Goal: Task Accomplishment & Management: Complete application form

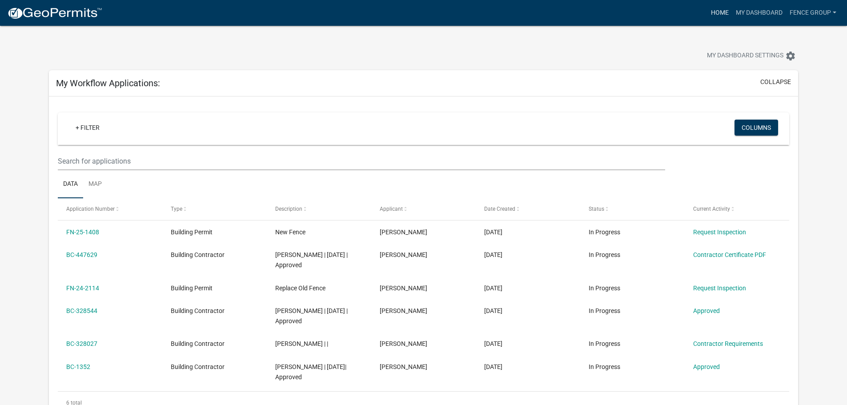
click at [719, 9] on link "Home" at bounding box center [719, 12] width 25 height 17
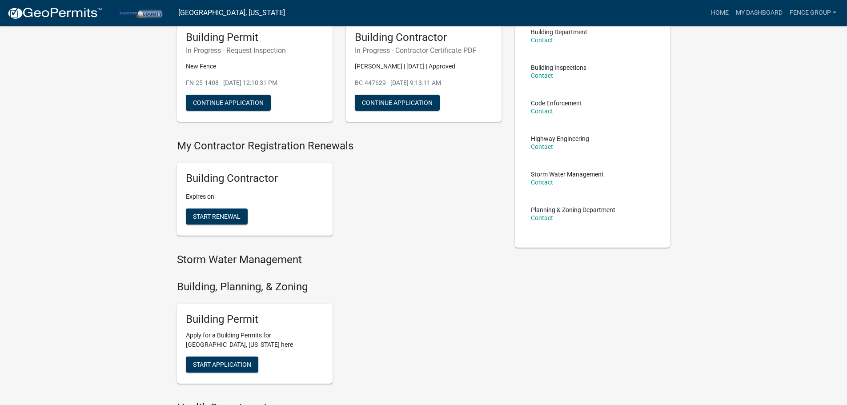
scroll to position [74, 0]
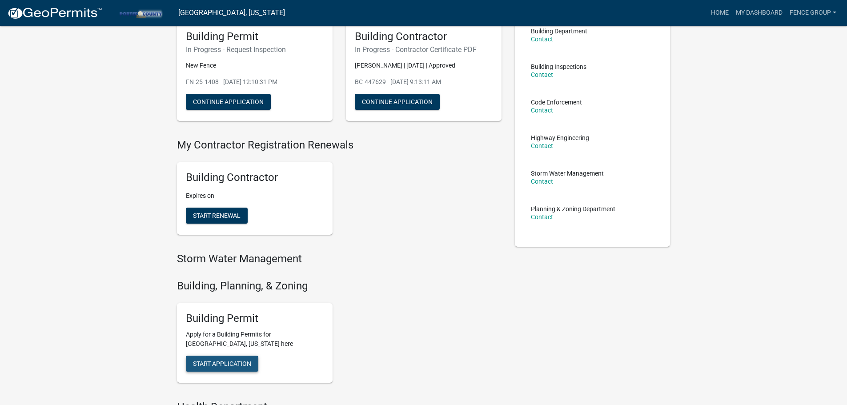
click at [221, 359] on button "Start Application" at bounding box center [222, 364] width 72 height 16
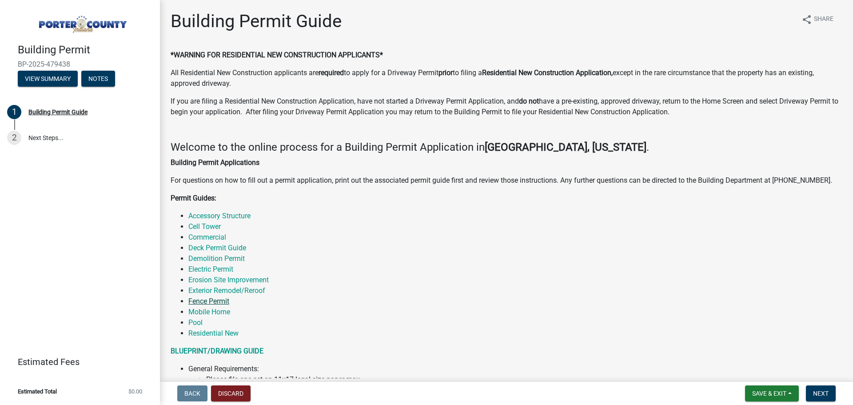
click at [219, 300] on link "Fence Permit" at bounding box center [208, 301] width 41 height 8
click at [243, 213] on link "Accessory Structure" at bounding box center [219, 216] width 62 height 8
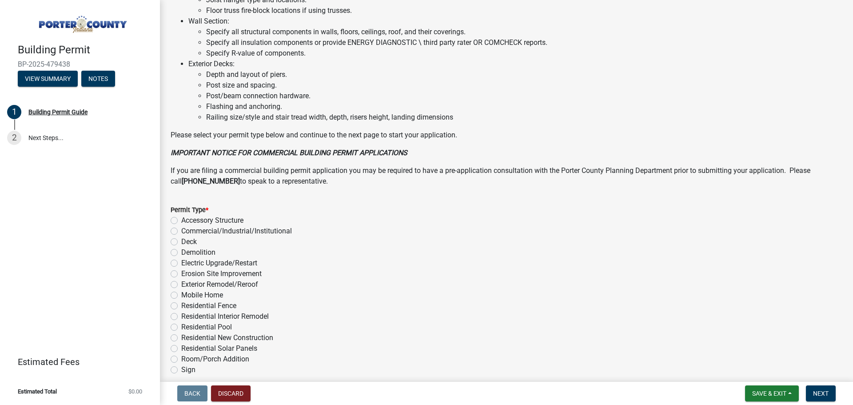
scroll to position [562, 0]
click at [181, 305] on label "Residential Fence" at bounding box center [208, 304] width 55 height 11
click at [181, 305] on input "Residential Fence" at bounding box center [184, 302] width 6 height 6
radio input "true"
click at [823, 393] on span "Next" at bounding box center [821, 393] width 16 height 7
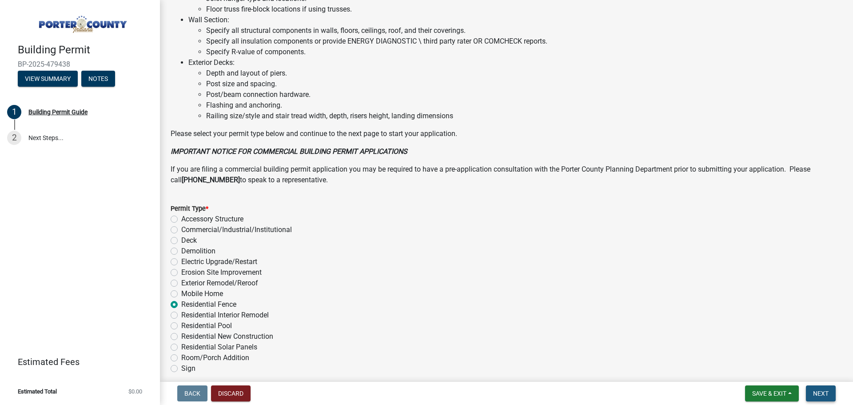
scroll to position [0, 0]
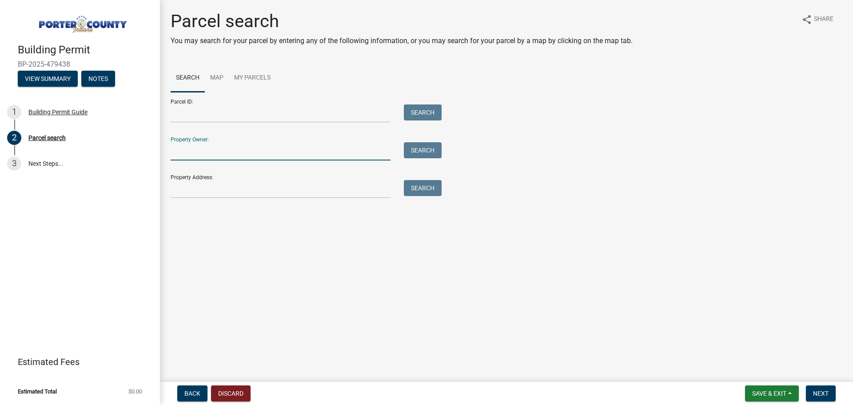
click at [200, 151] on input "Property Owner:" at bounding box center [281, 151] width 220 height 18
type input "[PERSON_NAME]"
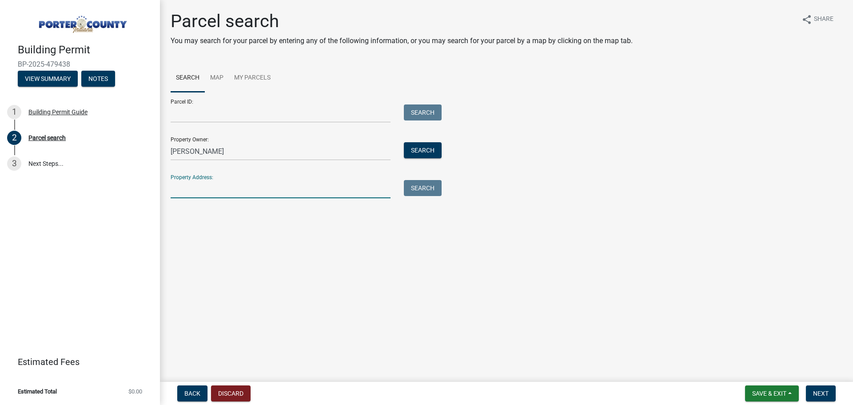
click at [224, 189] on input "Property Address:" at bounding box center [281, 189] width 220 height 18
type input "[STREET_ADDRESS]"
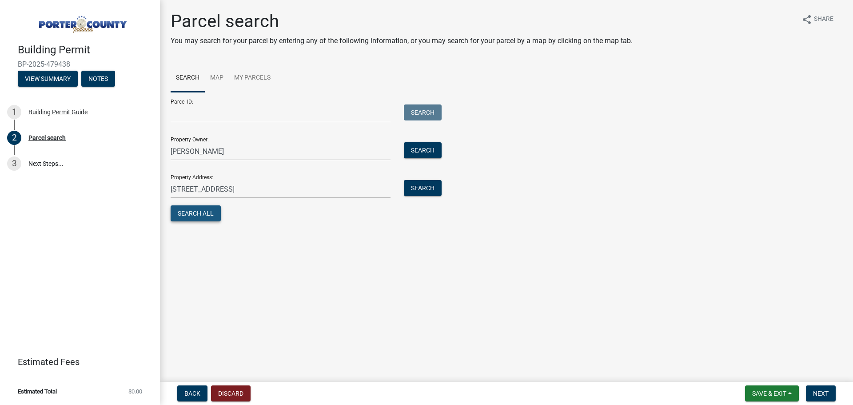
click at [207, 212] on button "Search All" at bounding box center [196, 213] width 50 height 16
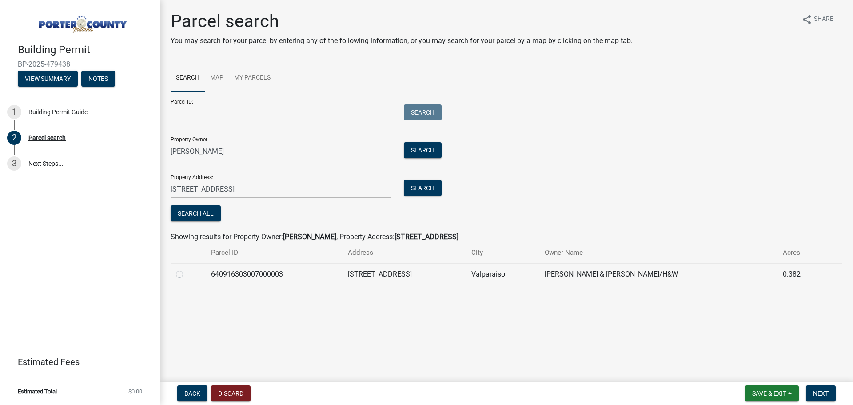
click at [187, 269] on label at bounding box center [187, 269] width 0 height 0
click at [187, 274] on input "radio" at bounding box center [190, 272] width 6 height 6
radio input "true"
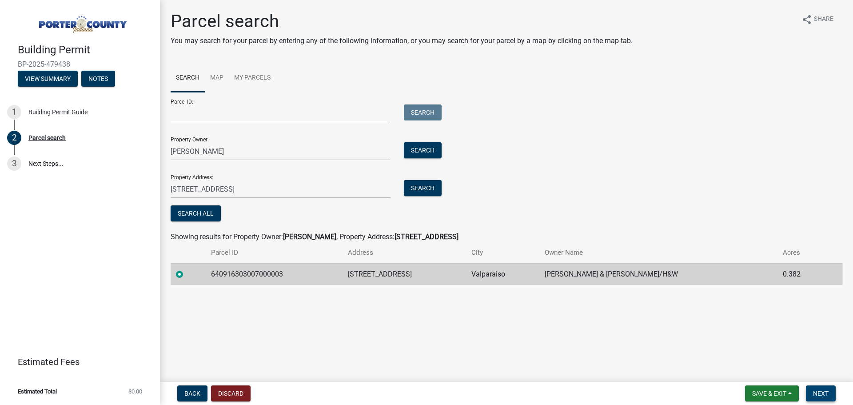
click at [822, 390] on span "Next" at bounding box center [821, 393] width 16 height 7
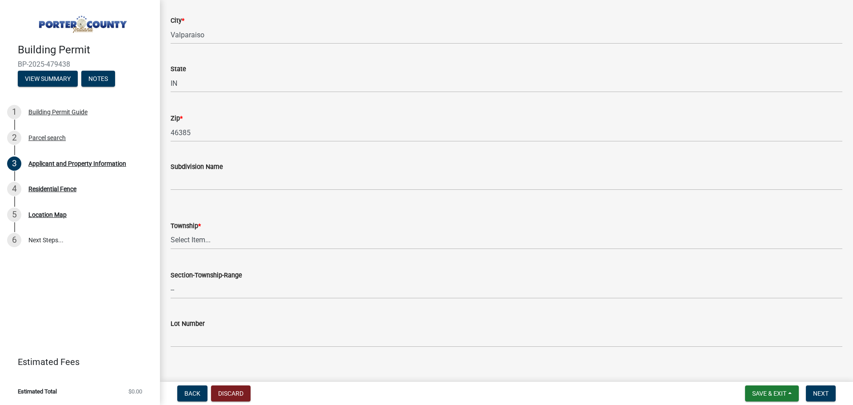
scroll to position [216, 0]
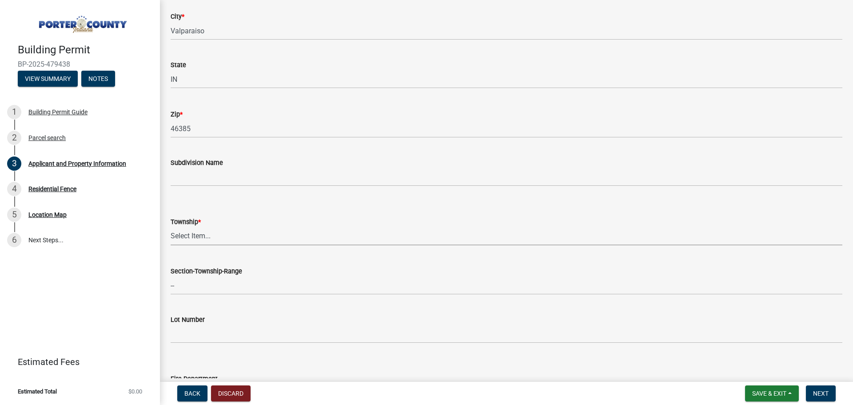
click at [197, 236] on select "Select Item... [PERSON_NAME][GEOGRAPHIC_DATA] [PERSON_NAME][GEOGRAPHIC_DATA] [G…" at bounding box center [507, 236] width 672 height 18
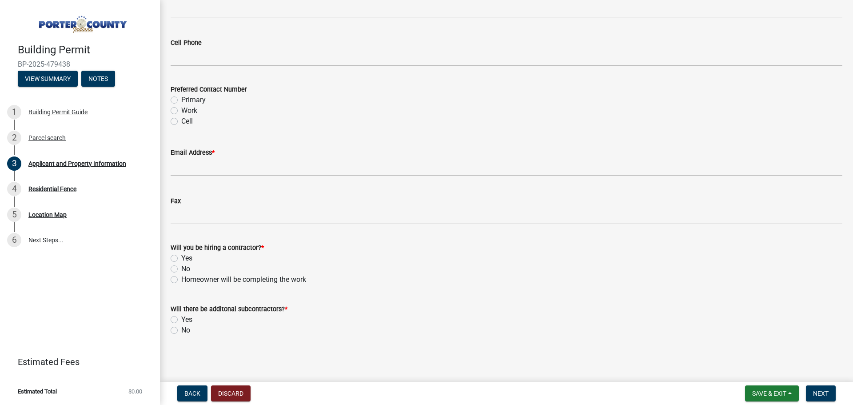
scroll to position [1276, 0]
click at [181, 257] on label "Yes" at bounding box center [186, 258] width 11 height 11
click at [181, 257] on input "Yes" at bounding box center [184, 256] width 6 height 6
radio input "true"
click at [181, 329] on label "No" at bounding box center [185, 330] width 9 height 11
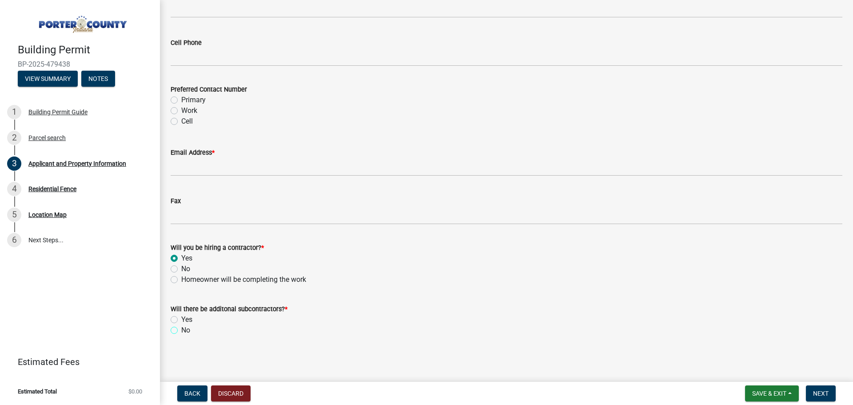
click at [181, 329] on input "No" at bounding box center [184, 328] width 6 height 6
radio input "true"
click at [824, 393] on span "Next" at bounding box center [821, 393] width 16 height 7
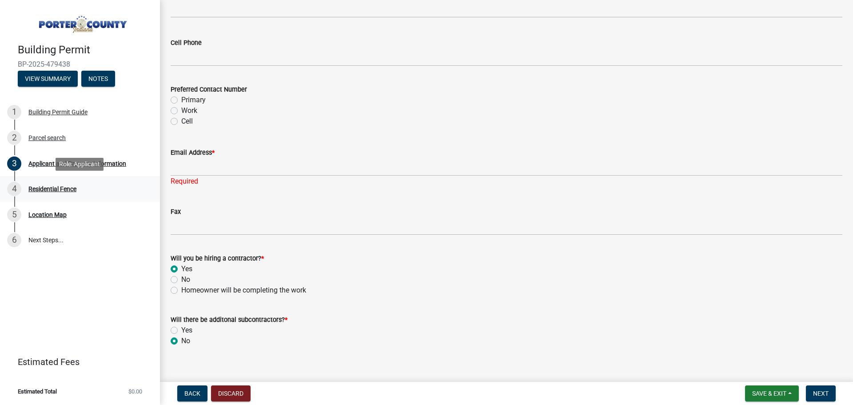
click at [40, 183] on div "4 Residential Fence" at bounding box center [76, 189] width 139 height 14
click at [28, 164] on div "3 Applicant and Property Information" at bounding box center [76, 163] width 139 height 14
click at [190, 394] on span "Back" at bounding box center [192, 393] width 16 height 7
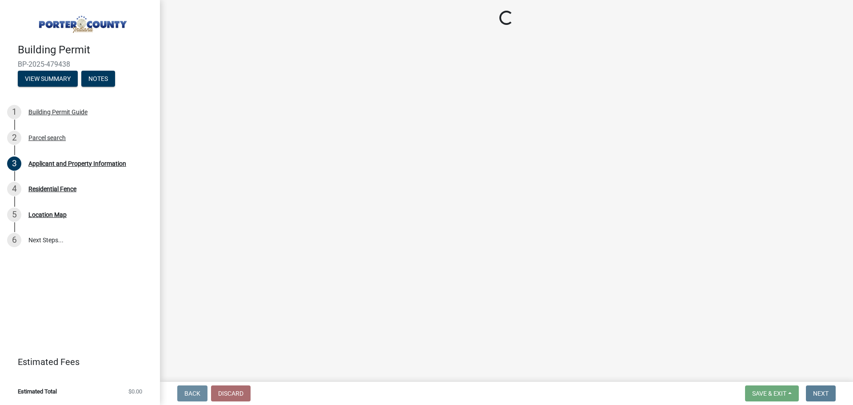
scroll to position [0, 0]
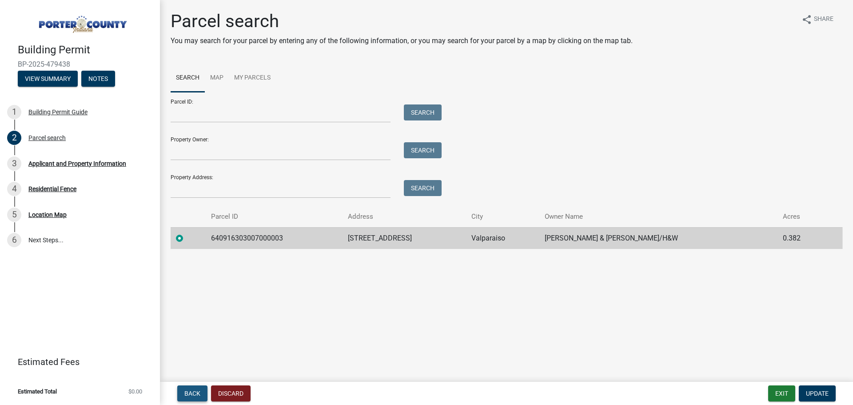
click at [190, 394] on span "Back" at bounding box center [192, 393] width 16 height 7
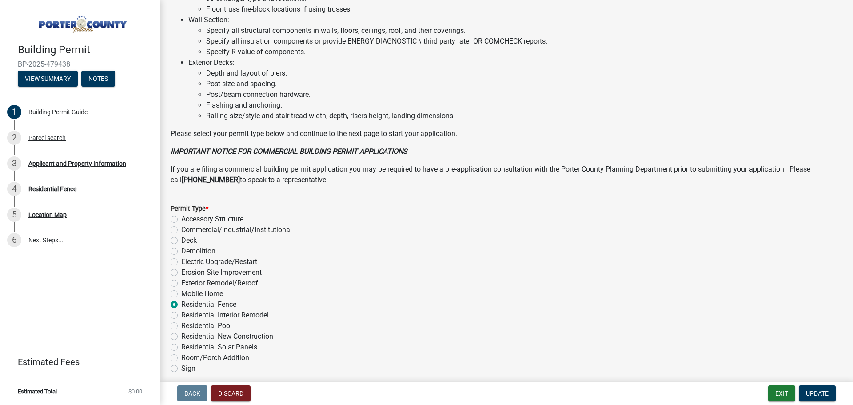
scroll to position [566, 0]
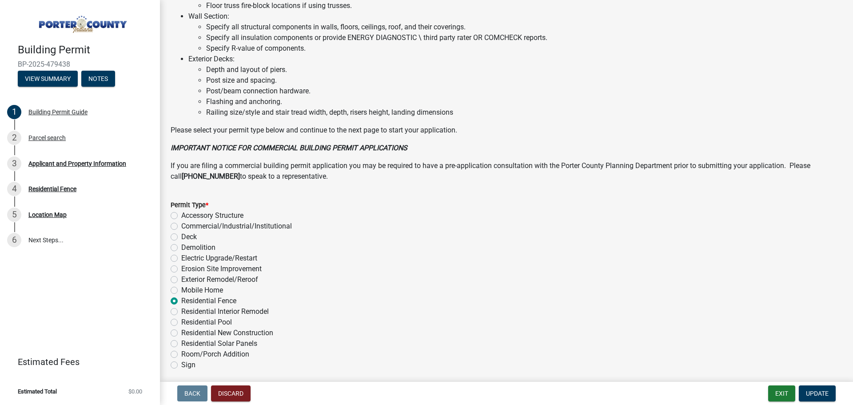
click at [181, 216] on label "Accessory Structure" at bounding box center [212, 215] width 62 height 11
click at [181, 216] on input "Accessory Structure" at bounding box center [184, 213] width 6 height 6
radio input "true"
click at [817, 392] on span "Update" at bounding box center [817, 393] width 23 height 7
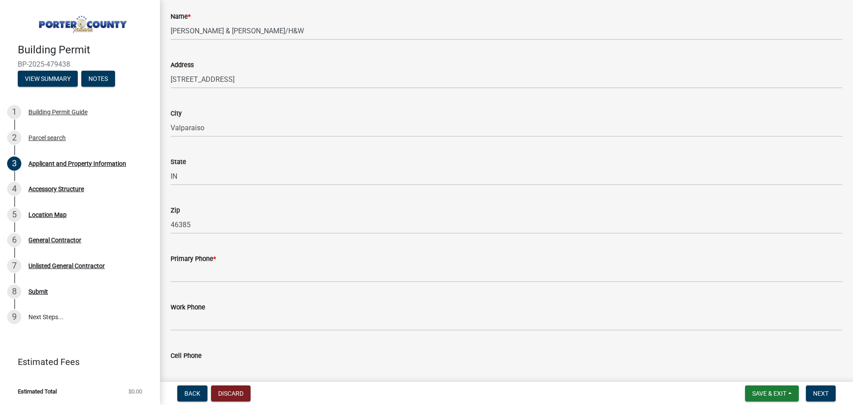
scroll to position [0, 0]
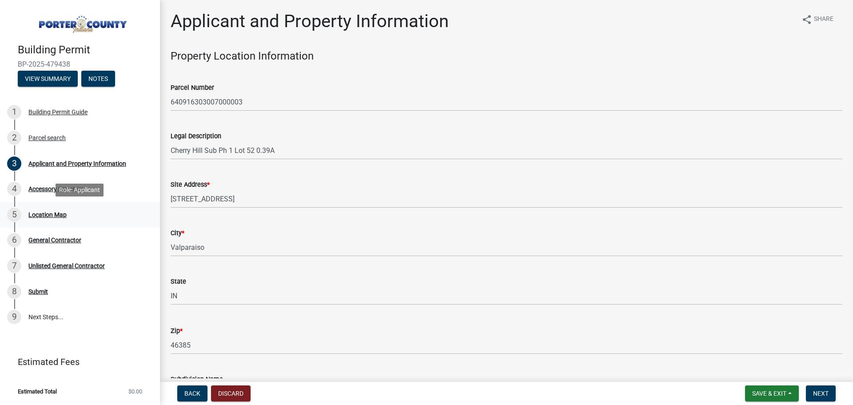
click at [51, 213] on div "Location Map" at bounding box center [47, 215] width 38 height 6
click at [188, 395] on span "Back" at bounding box center [192, 393] width 16 height 7
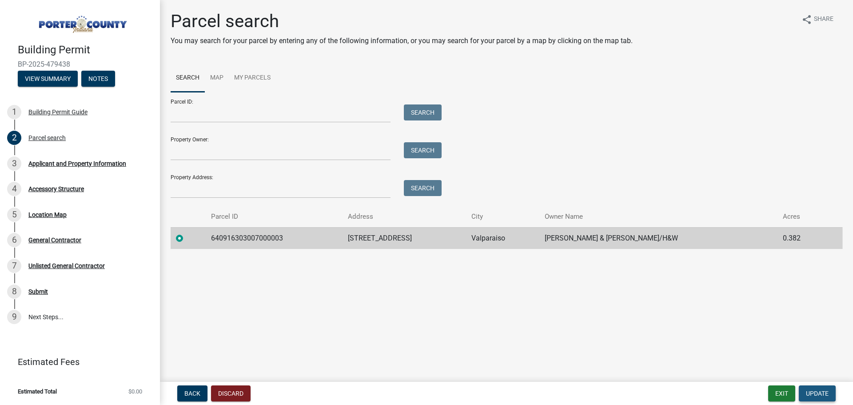
click at [822, 392] on span "Update" at bounding box center [817, 393] width 23 height 7
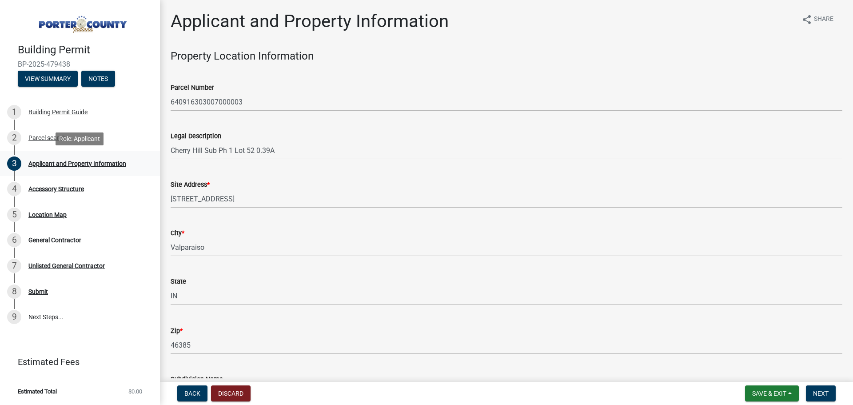
click at [63, 160] on div "Applicant and Property Information" at bounding box center [77, 163] width 98 height 6
click at [13, 161] on div "3" at bounding box center [14, 163] width 14 height 14
click at [192, 391] on span "Back" at bounding box center [192, 393] width 16 height 7
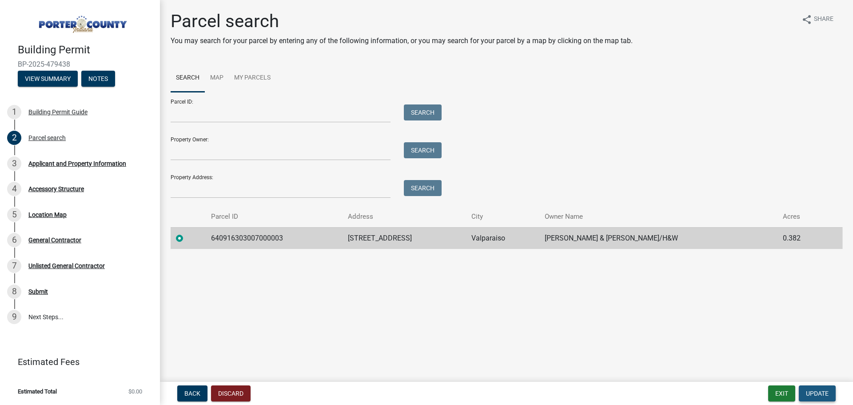
click at [817, 393] on span "Update" at bounding box center [817, 393] width 23 height 7
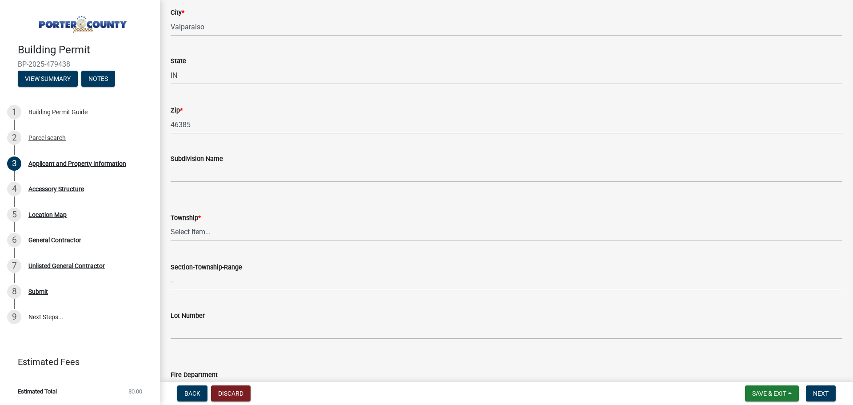
scroll to position [225, 0]
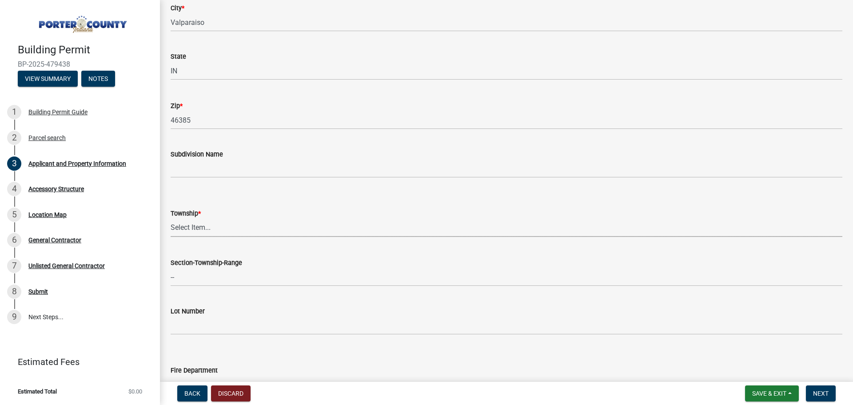
click at [195, 227] on select "Select Item... [PERSON_NAME][GEOGRAPHIC_DATA] [PERSON_NAME][GEOGRAPHIC_DATA] [G…" at bounding box center [507, 228] width 672 height 18
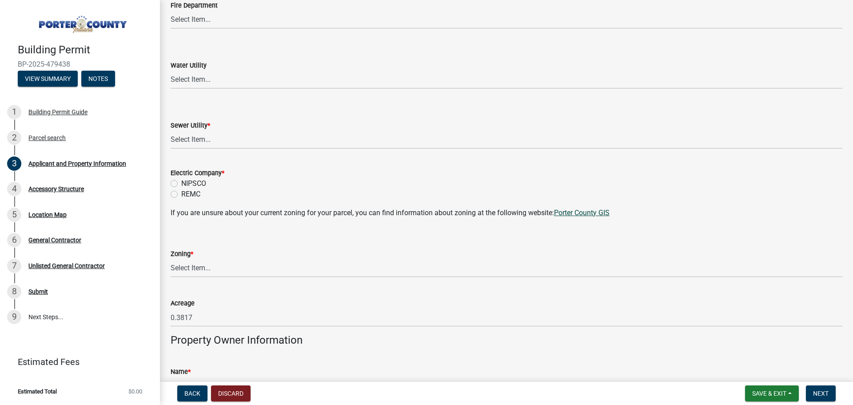
scroll to position [608, 0]
click at [183, 267] on select "Select Item... A1 A2 CH CM CN I1 I2 I3 IN MP OT P1 P2 PUD R1 R2 R3 R4 RL RR" at bounding box center [507, 268] width 672 height 18
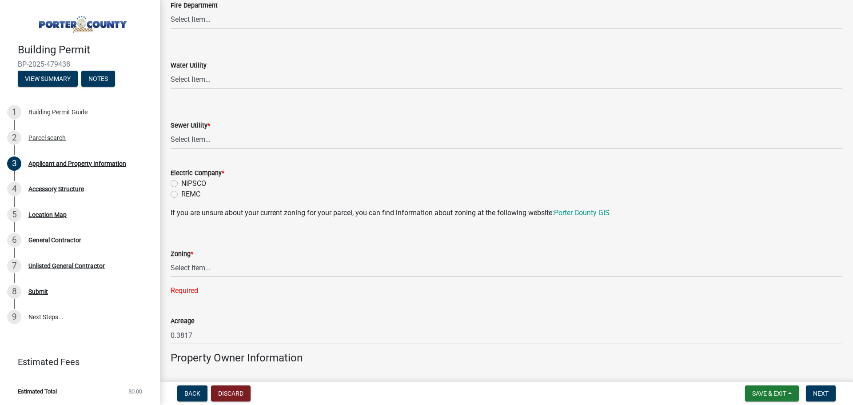
click at [840, 8] on div "Fire Department Select Item... [PERSON_NAME] [PERSON_NAME] Harbor [PERSON_NAME]…" at bounding box center [506, 3] width 685 height 52
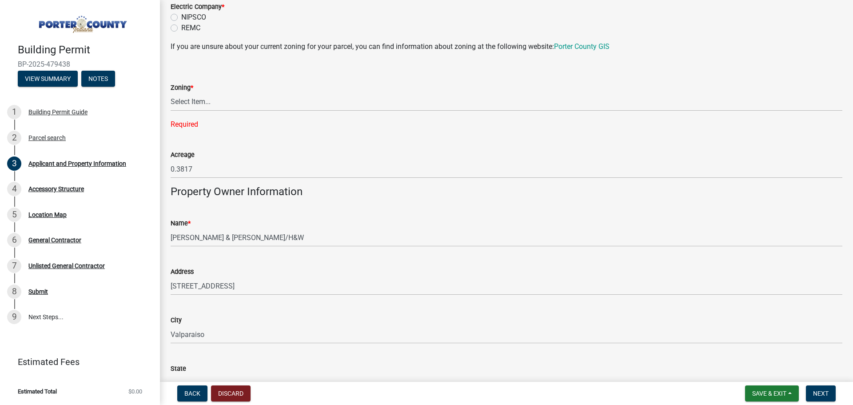
scroll to position [0, 0]
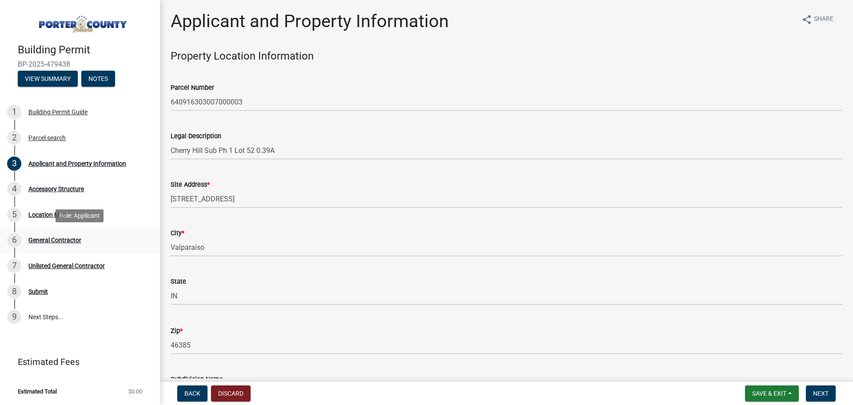
click at [72, 239] on div "General Contractor" at bounding box center [54, 240] width 53 height 6
click at [61, 238] on div "General Contractor" at bounding box center [54, 240] width 53 height 6
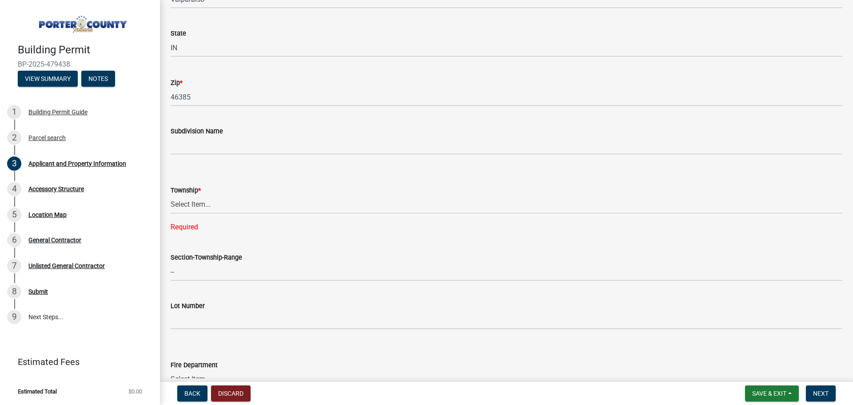
scroll to position [254, 0]
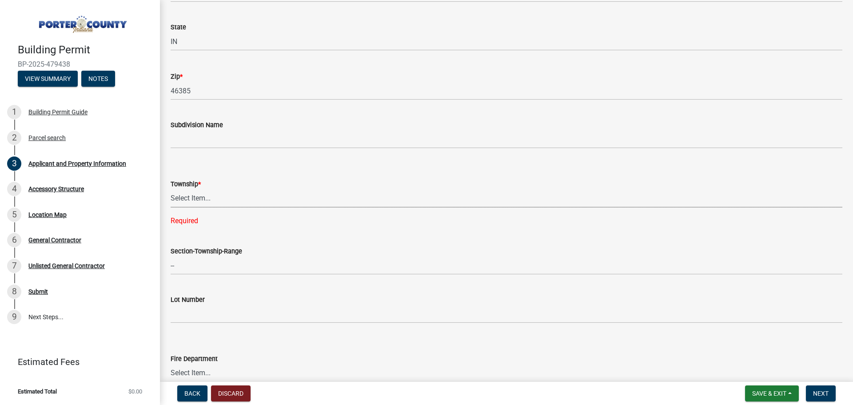
click at [183, 199] on select "Select Item... [PERSON_NAME][GEOGRAPHIC_DATA] [PERSON_NAME][GEOGRAPHIC_DATA] [G…" at bounding box center [507, 198] width 672 height 18
click at [171, 189] on select "Select Item... [PERSON_NAME][GEOGRAPHIC_DATA] [PERSON_NAME][GEOGRAPHIC_DATA] [G…" at bounding box center [507, 198] width 672 height 18
select select "6f5aa9ae-62ac-41bd-979a-9c71eae504cc"
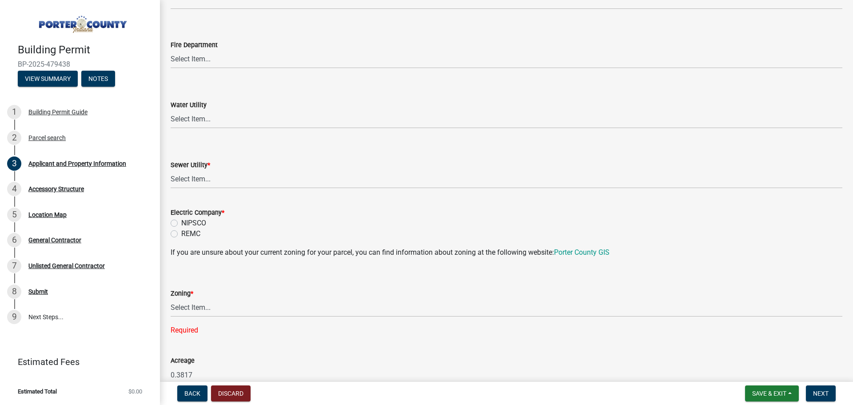
scroll to position [562, 0]
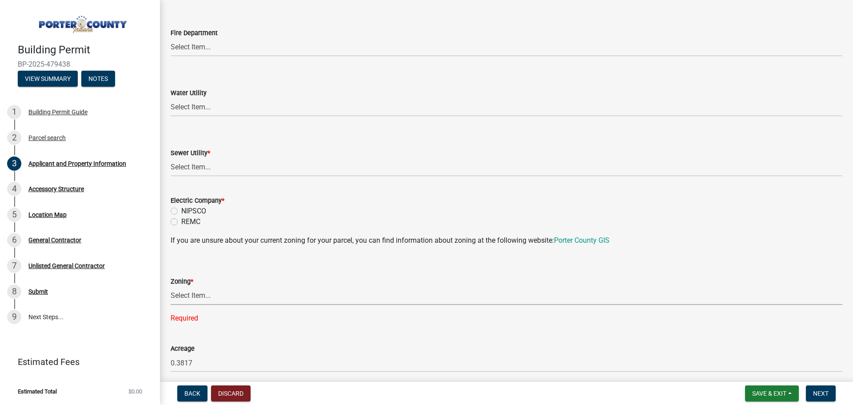
click at [198, 295] on select "Select Item... A1 A2 CH CM CN I1 I2 I3 IN MP OT P1 P2 PUD R1 R2 R3 R4 RL RR" at bounding box center [507, 296] width 672 height 18
click at [171, 287] on select "Select Item... A1 A2 CH CM CN I1 I2 I3 IN MP OT P1 P2 PUD R1 R2 R3 R4 RL RR" at bounding box center [507, 296] width 672 height 18
select select "0d764019-f1ff-4f3b-9299-33f0d080acc7"
click at [197, 391] on span "Back" at bounding box center [192, 393] width 16 height 7
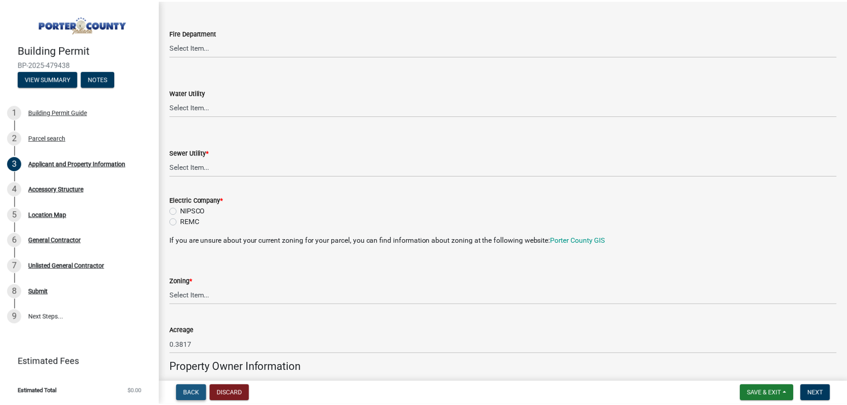
scroll to position [0, 0]
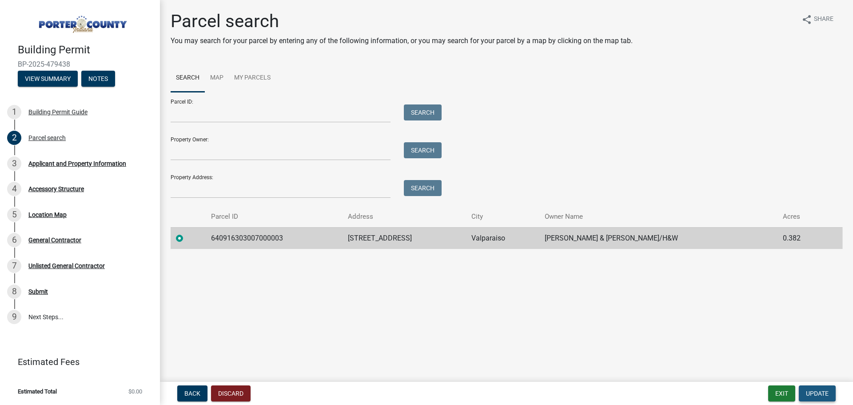
click at [821, 393] on span "Update" at bounding box center [817, 393] width 23 height 7
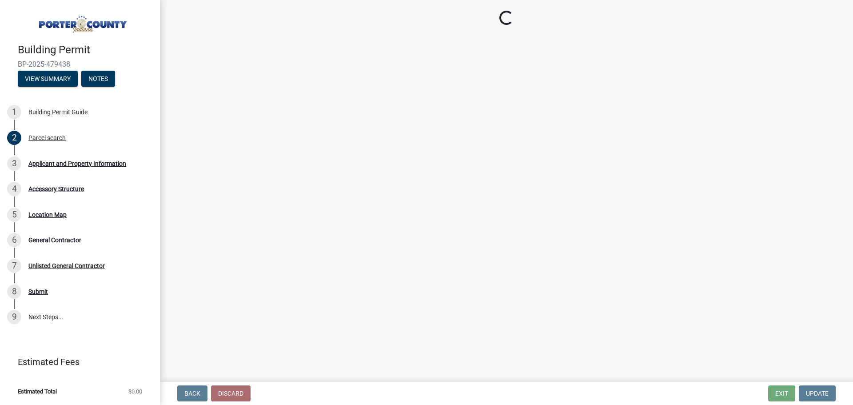
select select "6f5aa9ae-62ac-41bd-979a-9c71eae504cc"
select select "0d764019-f1ff-4f3b-9299-33f0d080acc7"
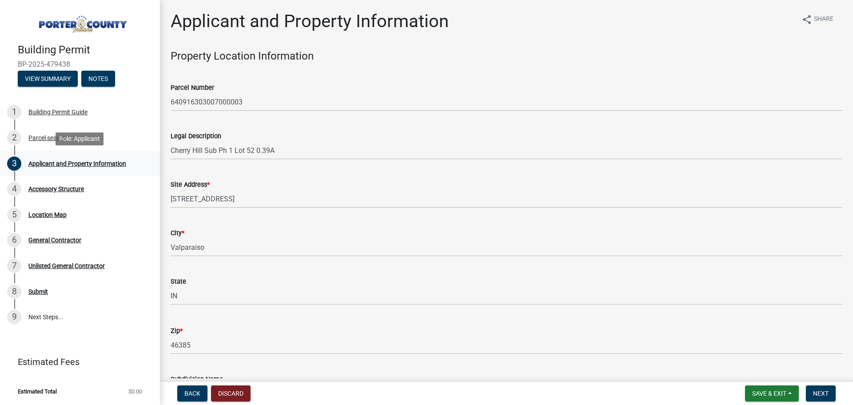
click at [52, 163] on div "Applicant and Property Information" at bounding box center [77, 163] width 98 height 6
click at [12, 159] on div "3" at bounding box center [14, 163] width 14 height 14
click at [235, 392] on button "Discard" at bounding box center [231, 393] width 40 height 16
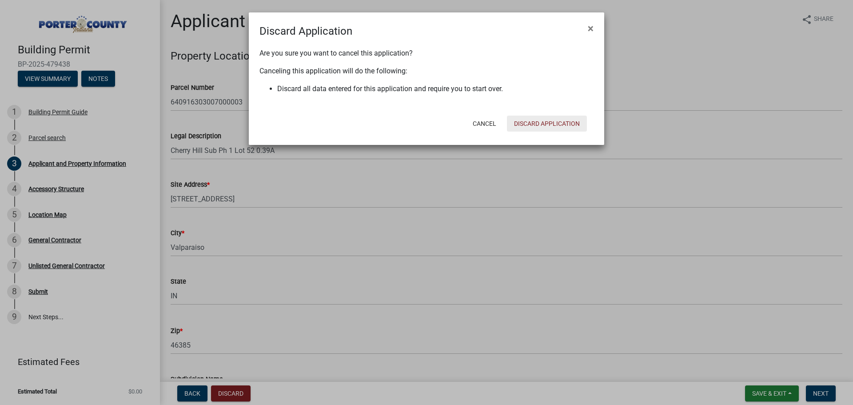
click at [561, 124] on button "Discard Application" at bounding box center [547, 124] width 80 height 16
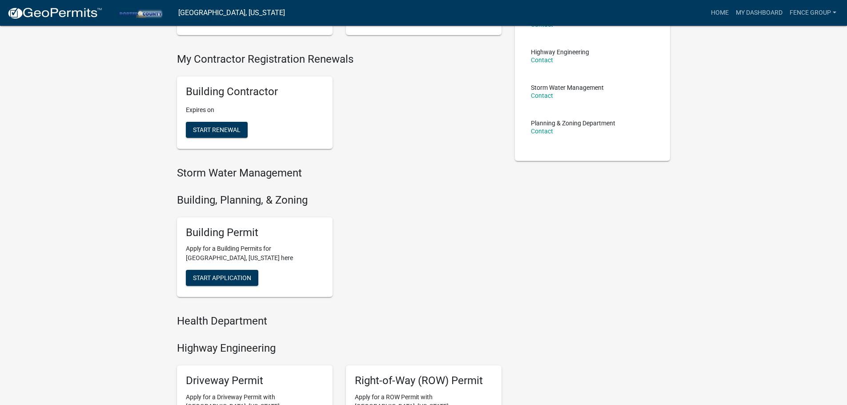
scroll to position [160, 0]
click at [236, 272] on button "Start Application" at bounding box center [222, 277] width 72 height 16
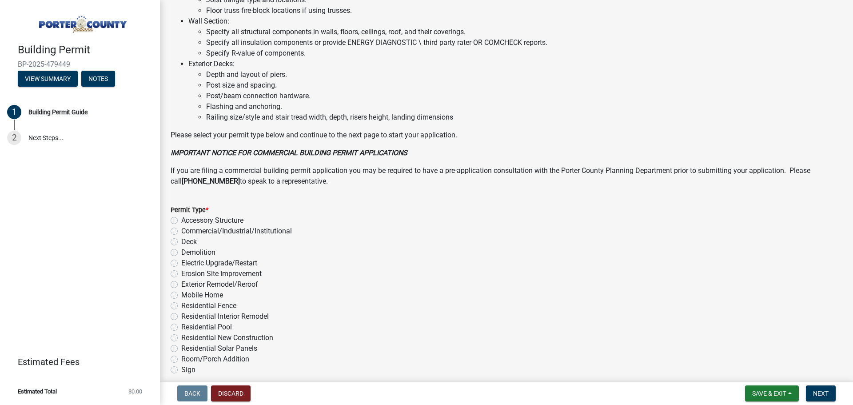
scroll to position [572, 0]
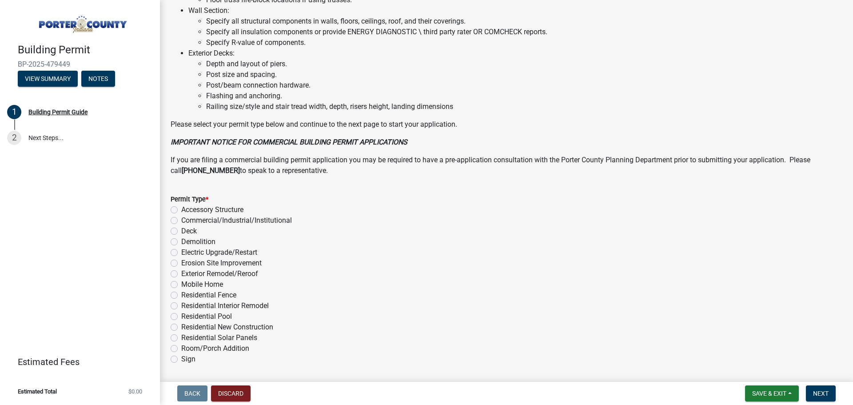
click at [181, 297] on label "Residential Fence" at bounding box center [208, 295] width 55 height 11
click at [181, 296] on input "Residential Fence" at bounding box center [184, 293] width 6 height 6
radio input "true"
click at [825, 393] on span "Next" at bounding box center [821, 393] width 16 height 7
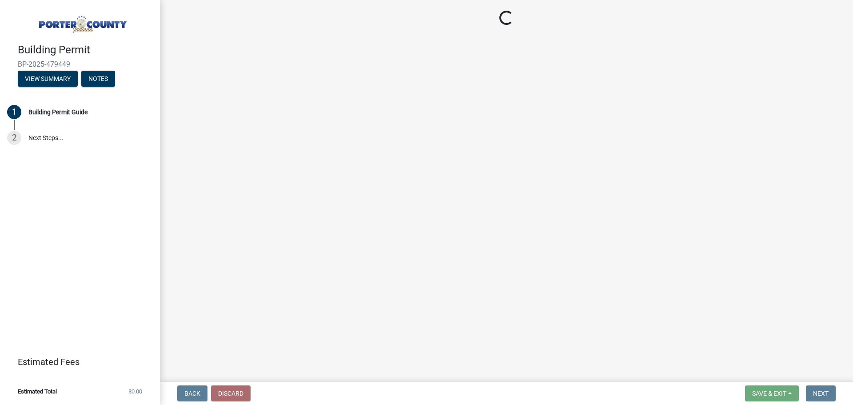
scroll to position [0, 0]
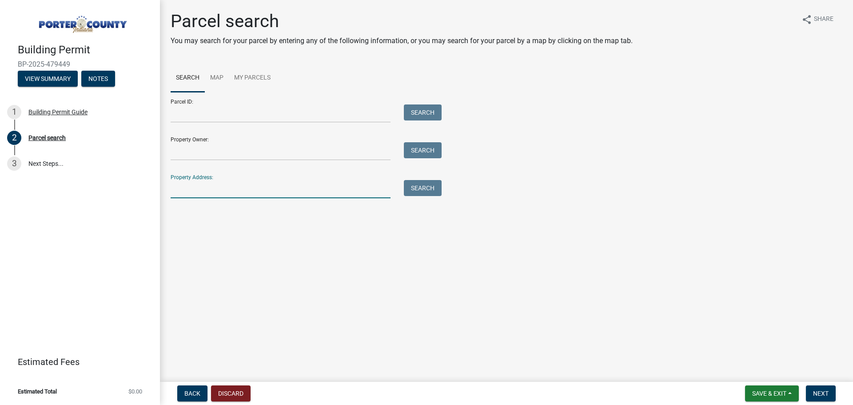
click at [209, 191] on input "Property Address:" at bounding box center [281, 189] width 220 height 18
type input "[STREET_ADDRESS]"
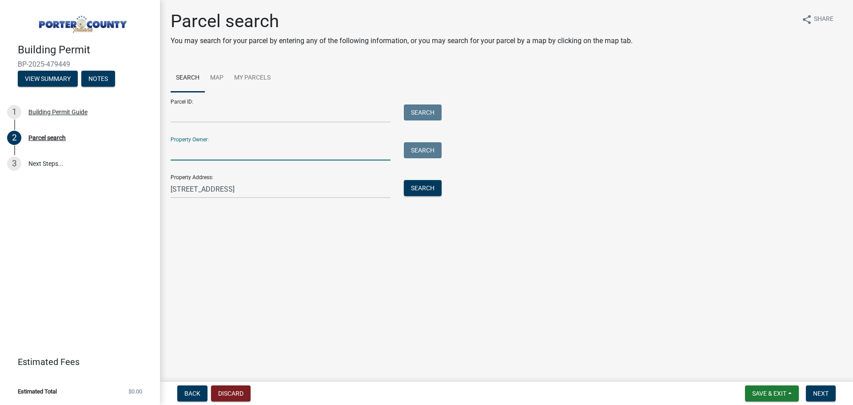
click at [208, 157] on input "Property Owner:" at bounding box center [281, 151] width 220 height 18
type input "[PERSON_NAME]"
click at [201, 214] on button "Search All" at bounding box center [196, 213] width 50 height 16
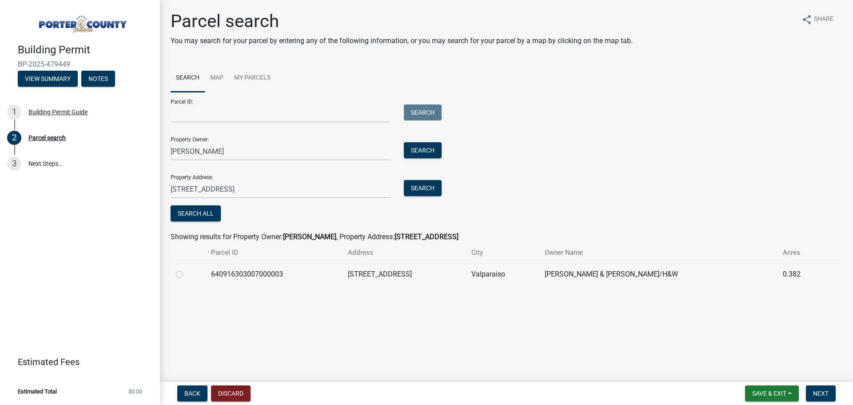
click at [187, 269] on label at bounding box center [187, 269] width 0 height 0
click at [187, 275] on input "radio" at bounding box center [190, 272] width 6 height 6
radio input "true"
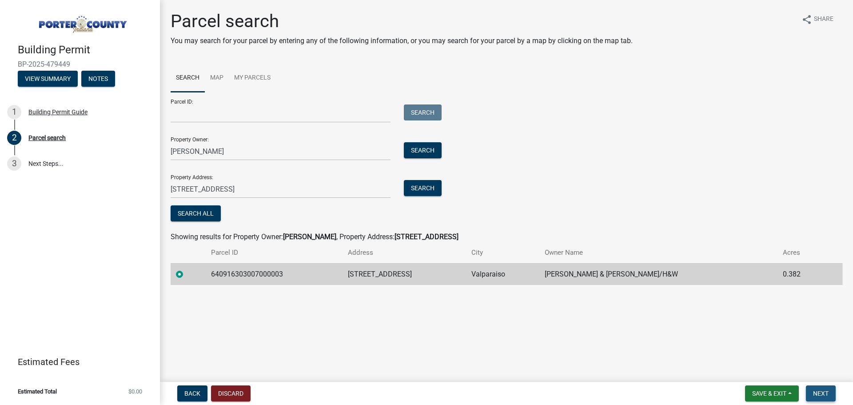
click at [829, 390] on span "Next" at bounding box center [821, 393] width 16 height 7
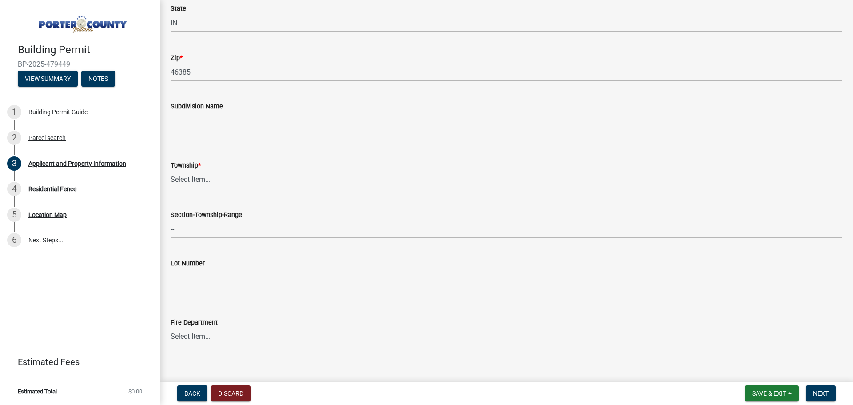
scroll to position [277, 0]
click at [193, 178] on select "Select Item... [PERSON_NAME][GEOGRAPHIC_DATA] [PERSON_NAME][GEOGRAPHIC_DATA] [G…" at bounding box center [507, 176] width 672 height 18
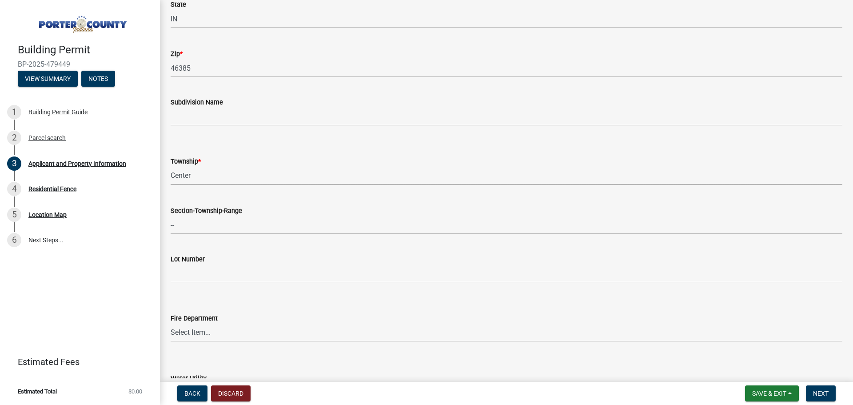
click at [171, 167] on select "Select Item... [PERSON_NAME][GEOGRAPHIC_DATA] [PERSON_NAME][GEOGRAPHIC_DATA] [G…" at bounding box center [507, 176] width 672 height 18
select select "6f5aa9ae-62ac-41bd-979a-9c71eae504cc"
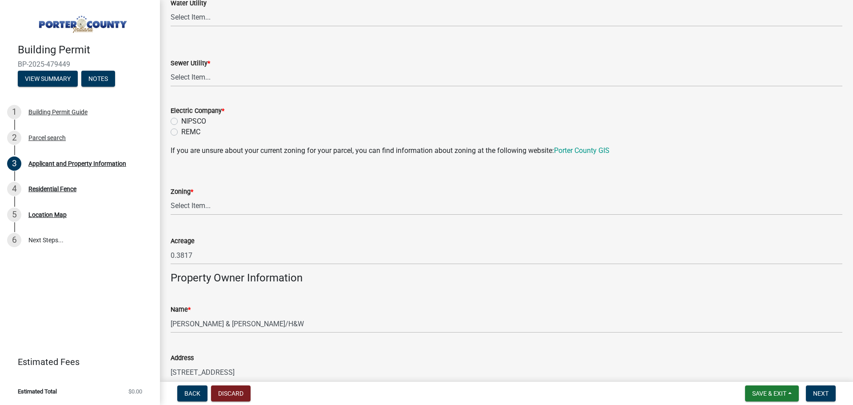
scroll to position [654, 0]
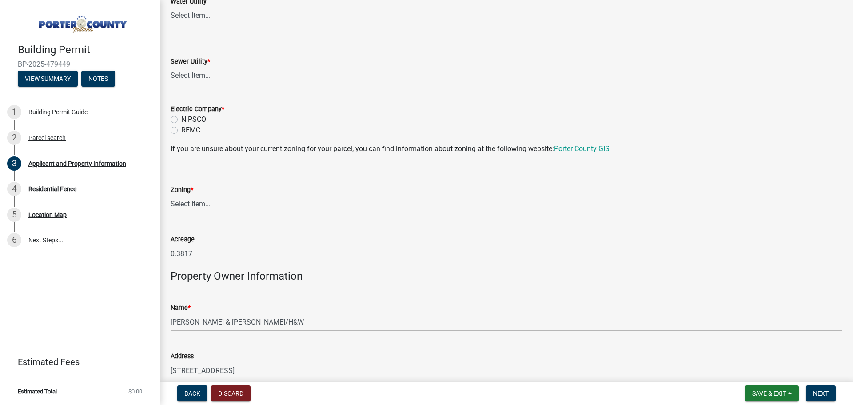
click at [184, 205] on select "Select Item... A1 A2 CH CM CN I1 I2 I3 IN MP OT P1 P2 PUD R1 R2 R3 R4 RL RR" at bounding box center [507, 204] width 672 height 18
click at [171, 195] on select "Select Item... A1 A2 CH CM CN I1 I2 I3 IN MP OT P1 P2 PUD R1 R2 R3 R4 RL RR" at bounding box center [507, 204] width 672 height 18
select select "0d764019-f1ff-4f3b-9299-33f0d080acc7"
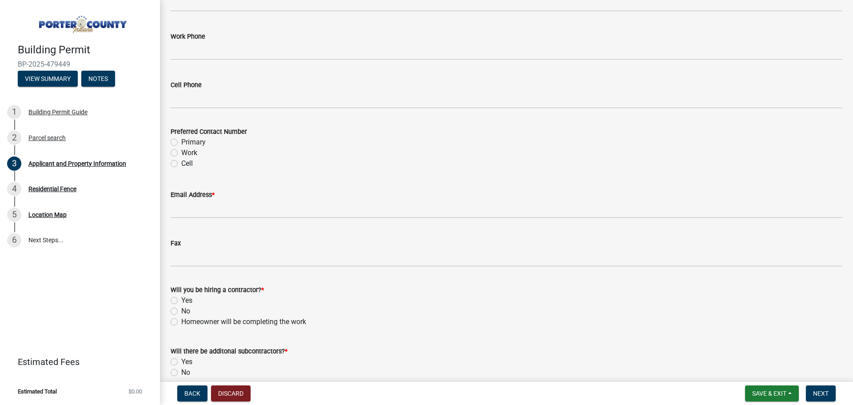
scroll to position [1218, 0]
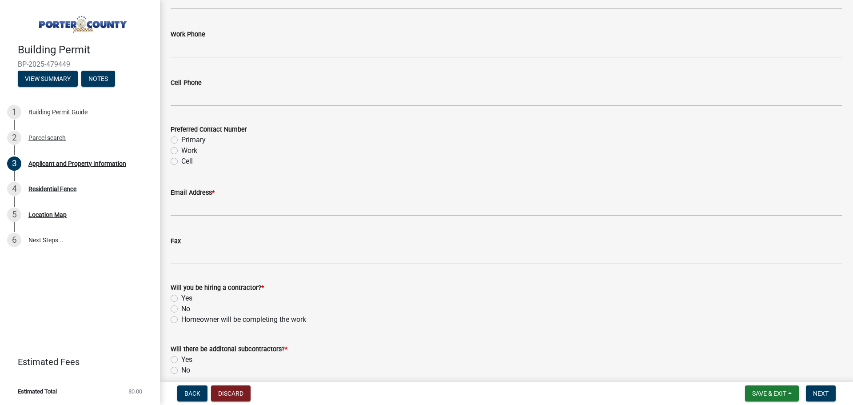
click at [181, 296] on label "Yes" at bounding box center [186, 298] width 11 height 11
click at [181, 296] on input "Yes" at bounding box center [184, 296] width 6 height 6
radio input "true"
click at [181, 371] on label "No" at bounding box center [185, 370] width 9 height 11
click at [181, 371] on input "No" at bounding box center [184, 368] width 6 height 6
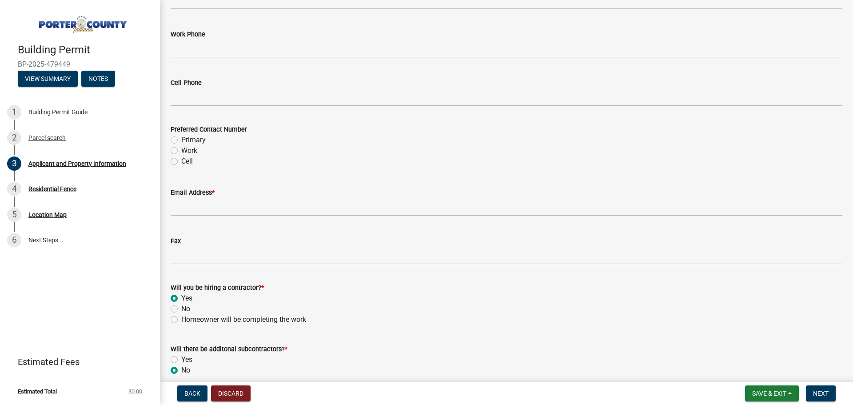
radio input "true"
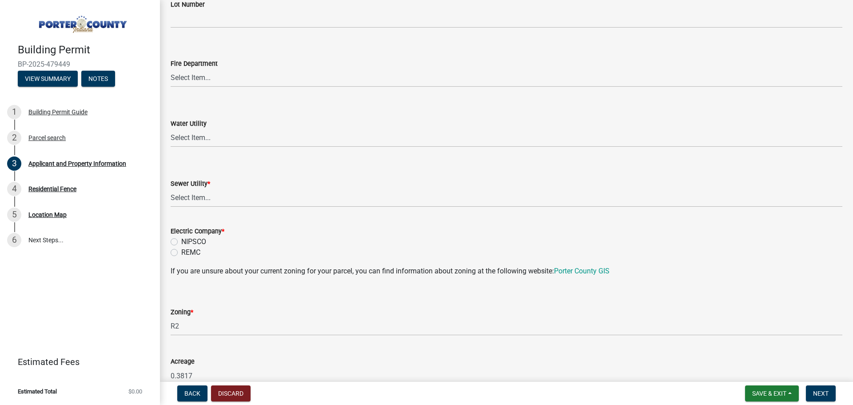
scroll to position [538, 0]
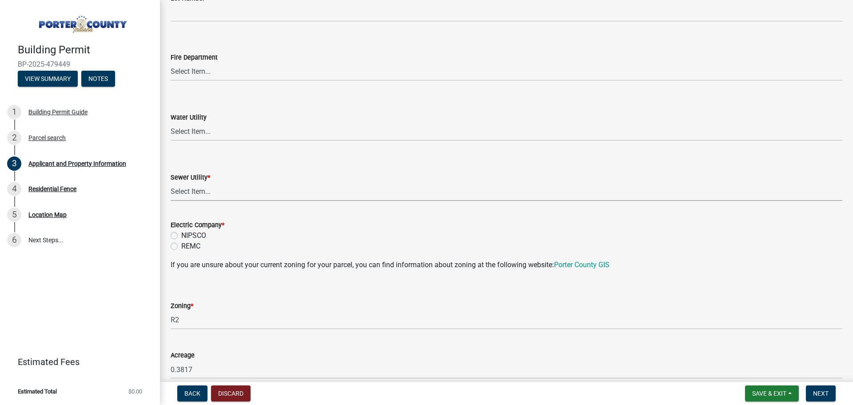
click at [210, 192] on select "Select Item... Aqua [US_STATE] Inc Damon Run Falling Waters Lake Eliza - LEACD …" at bounding box center [507, 192] width 672 height 18
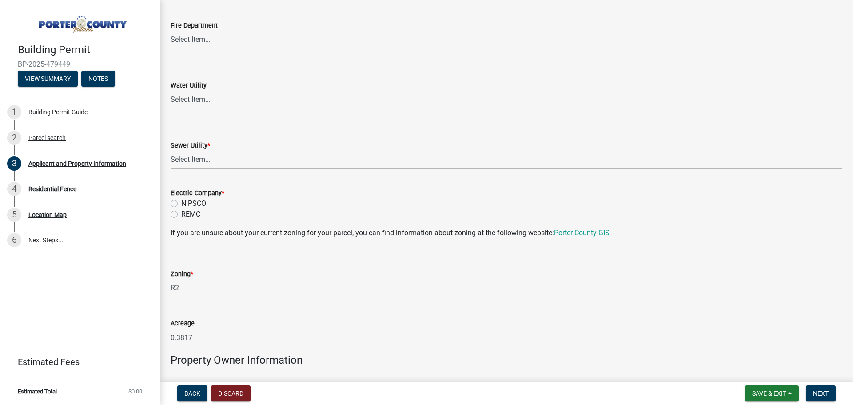
scroll to position [576, 0]
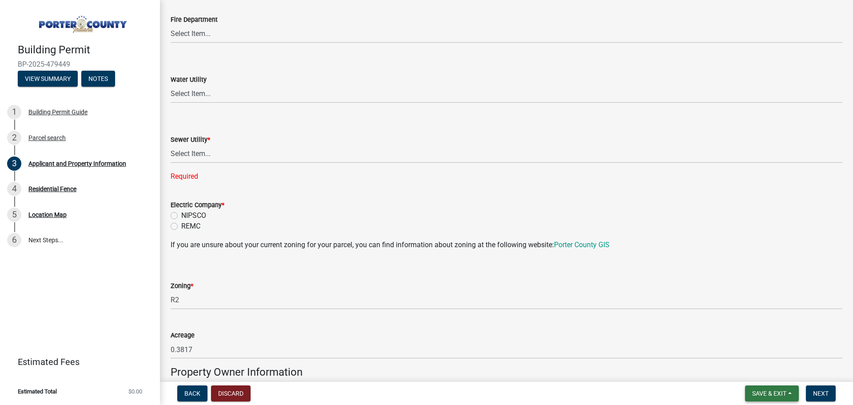
click at [781, 387] on button "Save & Exit" at bounding box center [772, 393] width 54 height 16
click at [774, 372] on button "Save & Exit" at bounding box center [763, 370] width 71 height 21
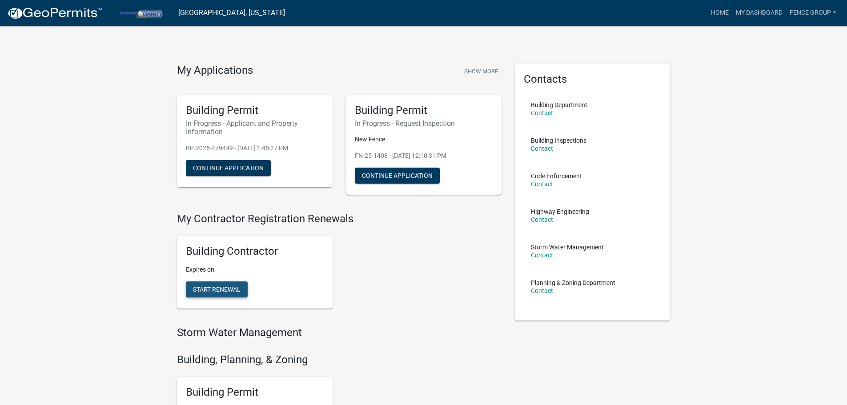
click at [236, 287] on span "Start Renewal" at bounding box center [217, 289] width 48 height 7
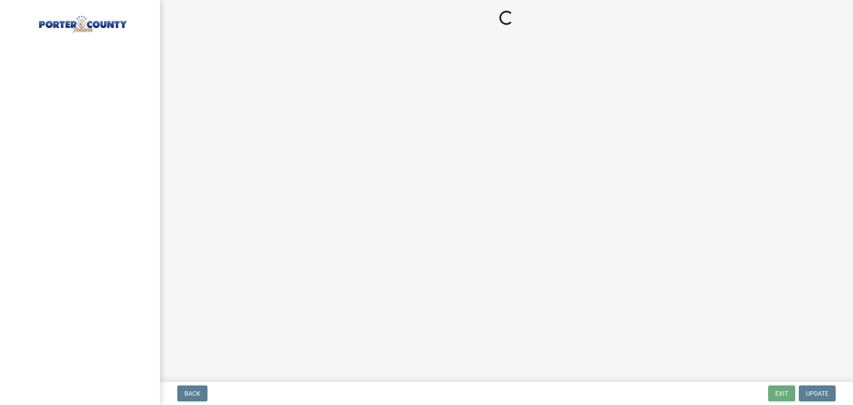
select select "IN"
